Goal: Task Accomplishment & Management: Use online tool/utility

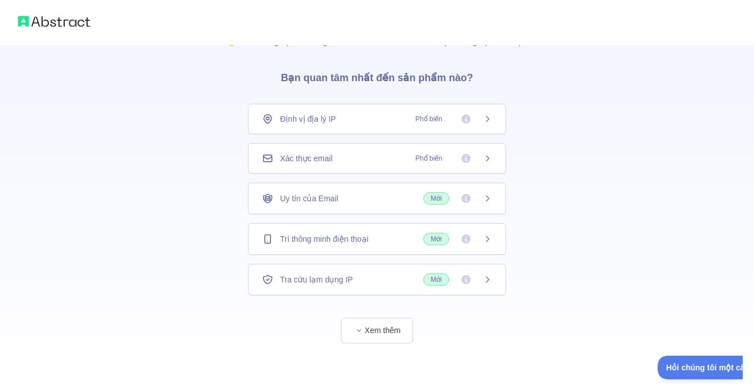
scroll to position [30, 0]
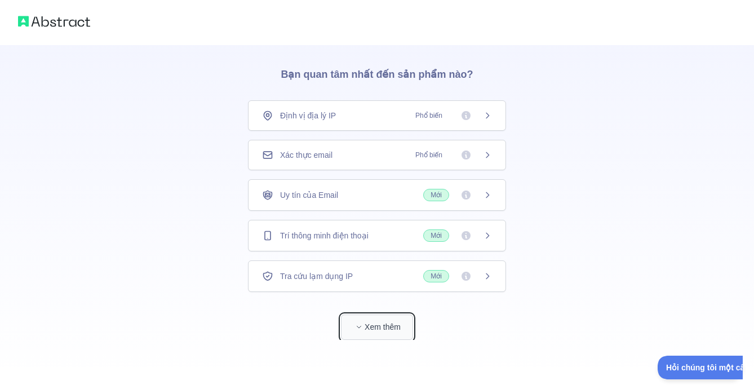
click at [377, 326] on font "Xem thêm" at bounding box center [383, 326] width 36 height 9
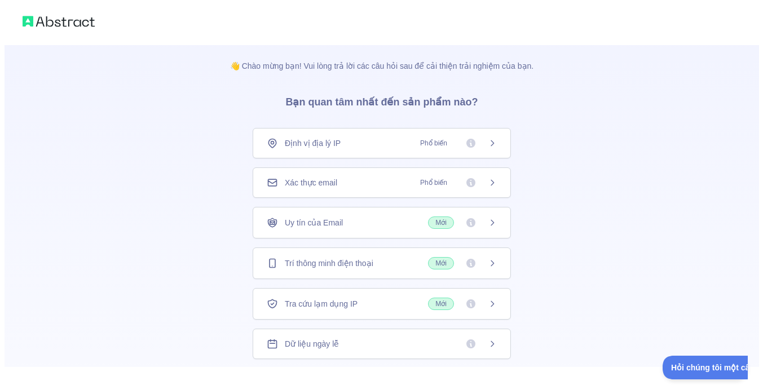
scroll to position [0, 0]
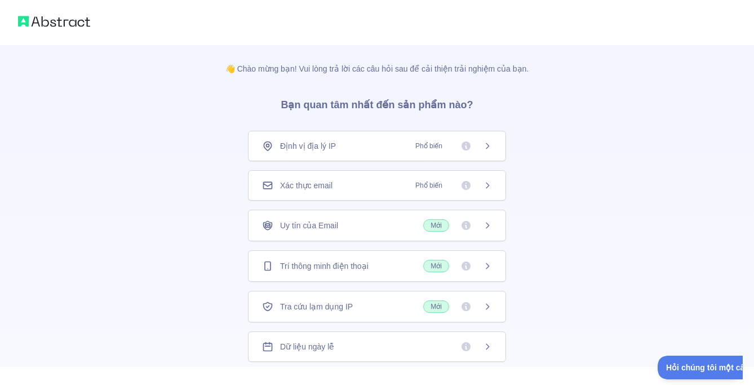
click at [366, 183] on div "Xác thực email Phổ biến" at bounding box center [377, 185] width 230 height 11
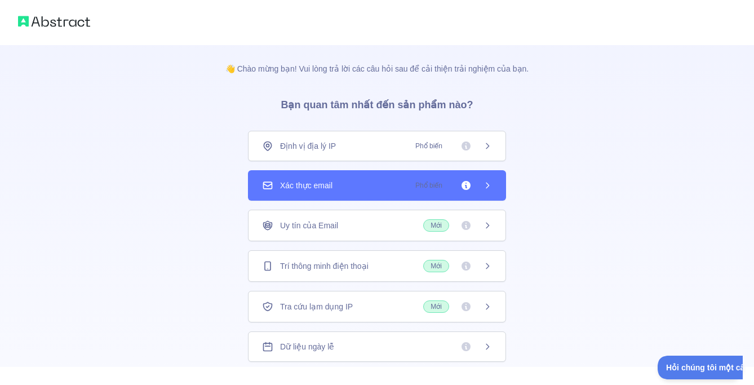
click at [478, 183] on span "Phổ biến" at bounding box center [450, 185] width 83 height 11
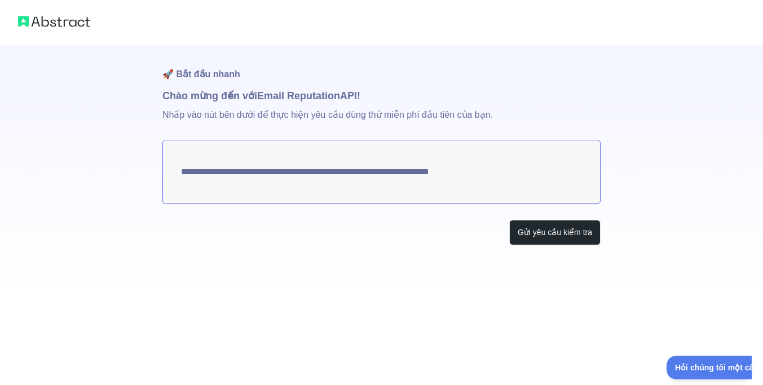
click at [457, 240] on div "Gửi yêu cầu kiểm tra" at bounding box center [381, 232] width 438 height 25
click at [524, 233] on font "Gửi yêu cầu kiểm tra" at bounding box center [555, 232] width 74 height 9
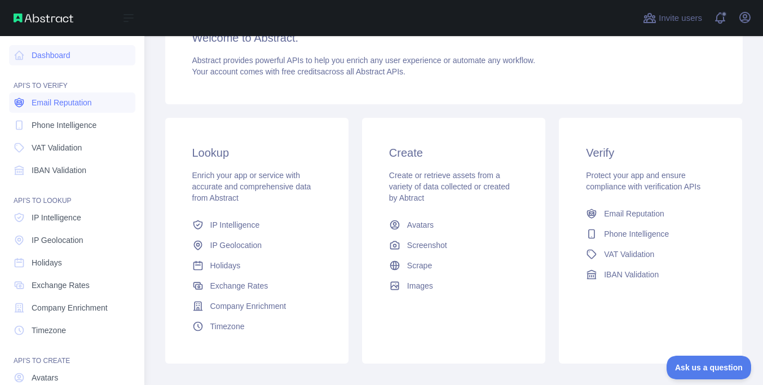
click at [59, 95] on link "Email Reputation" at bounding box center [72, 102] width 126 height 20
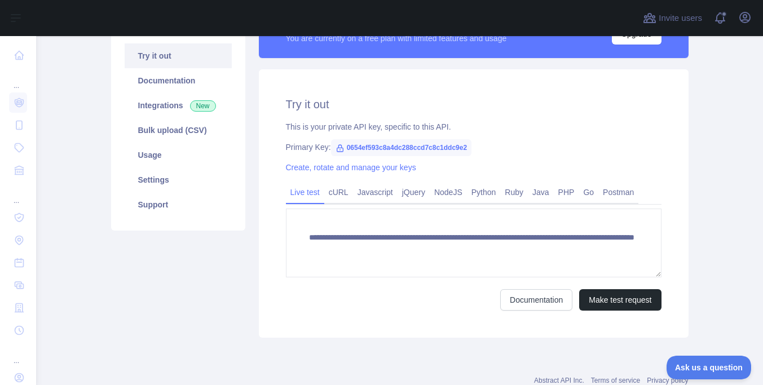
click at [179, 59] on link "Try it out" at bounding box center [178, 55] width 107 height 25
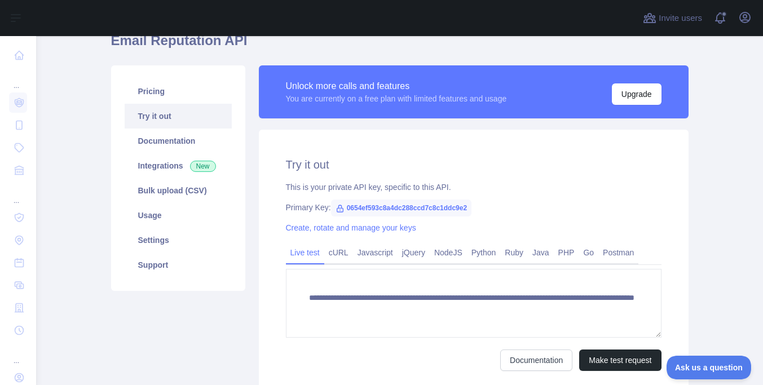
scroll to position [0, 0]
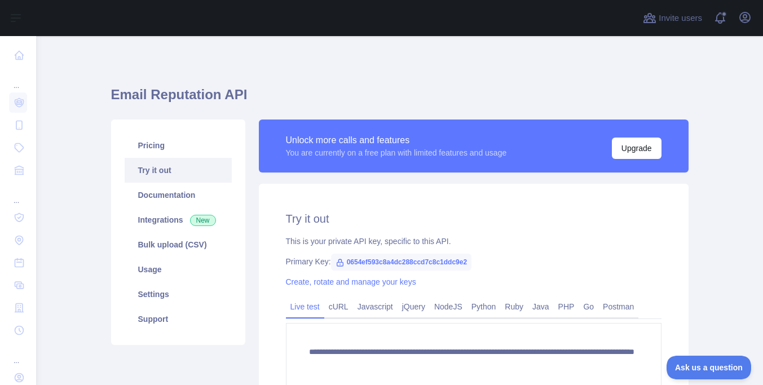
click at [359, 263] on span "0654ef593c8a4dc288ccd7c8c1ddc9e2" at bounding box center [401, 262] width 141 height 17
click at [335, 262] on icon at bounding box center [339, 262] width 9 height 9
click at [449, 263] on span "0654ef593c8a4dc288ccd7c8c1ddc9e2" at bounding box center [401, 262] width 141 height 17
drag, startPoint x: 334, startPoint y: 259, endPoint x: 480, endPoint y: 266, distance: 146.7
click at [472, 266] on span "0654ef593c8a4dc288ccd7c8c1ddc9e2" at bounding box center [401, 262] width 141 height 17
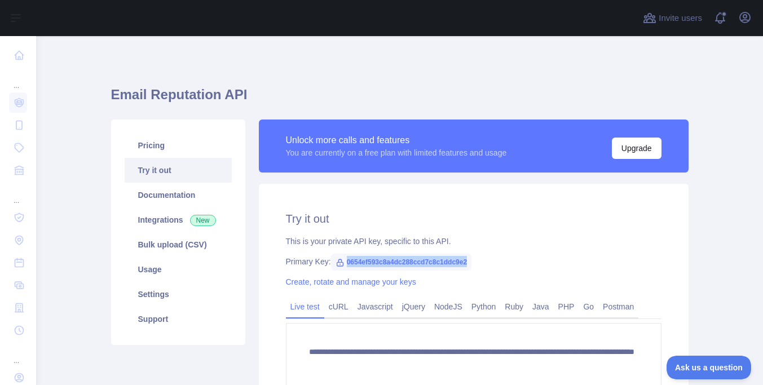
copy span "0654ef593c8a4dc288ccd7c8c1ddc9e2"
